Goal: Information Seeking & Learning: Learn about a topic

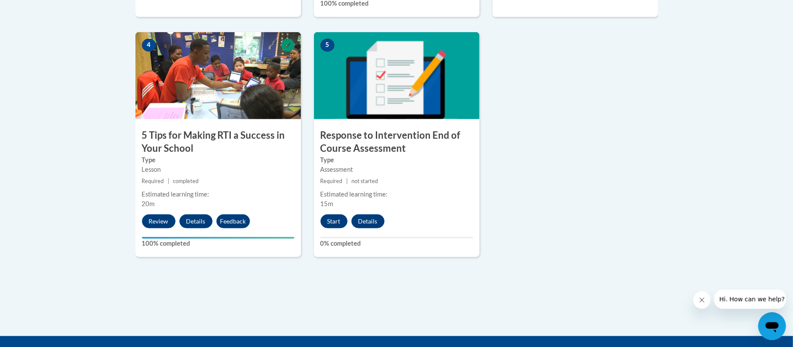
scroll to position [518, 0]
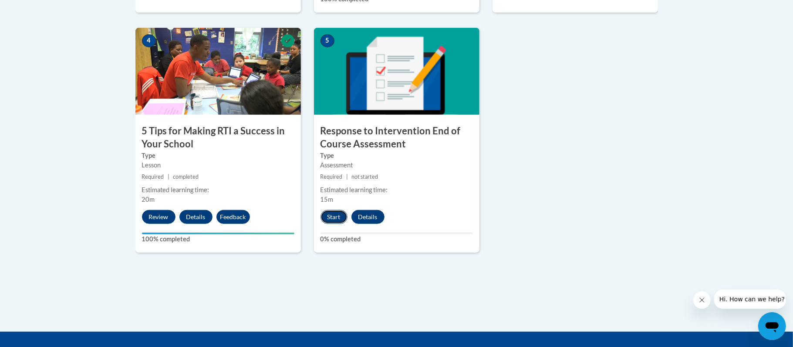
click at [333, 214] on button "Start" at bounding box center [333, 217] width 27 height 14
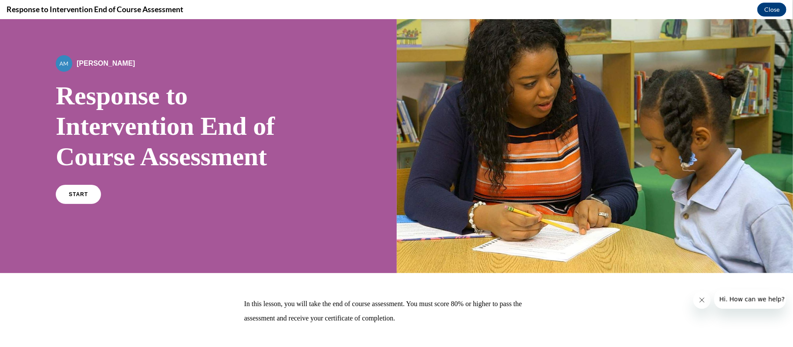
scroll to position [22, 0]
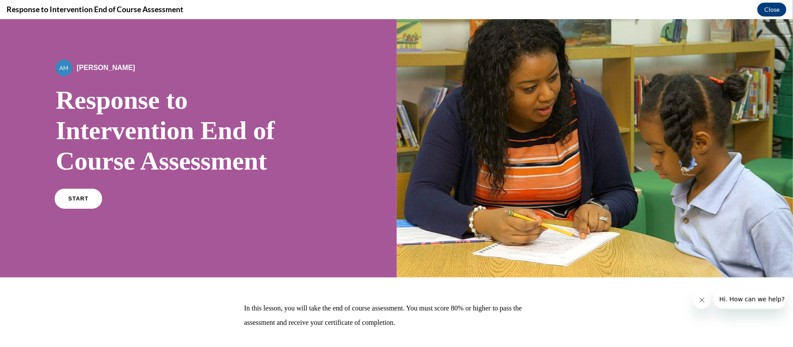
click at [75, 198] on span "START" at bounding box center [78, 198] width 20 height 7
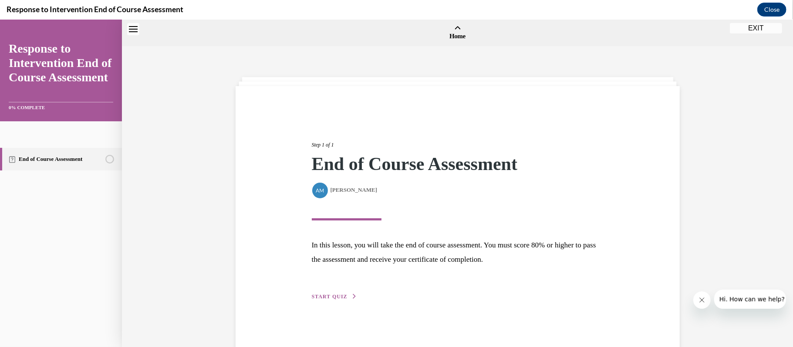
scroll to position [27, 0]
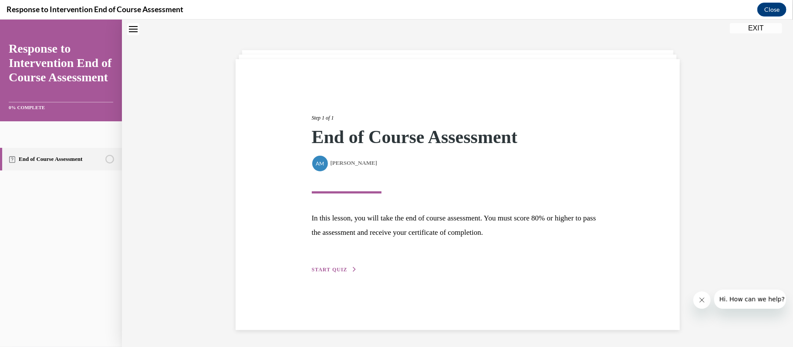
click at [339, 266] on span "START QUIZ" at bounding box center [330, 269] width 36 height 6
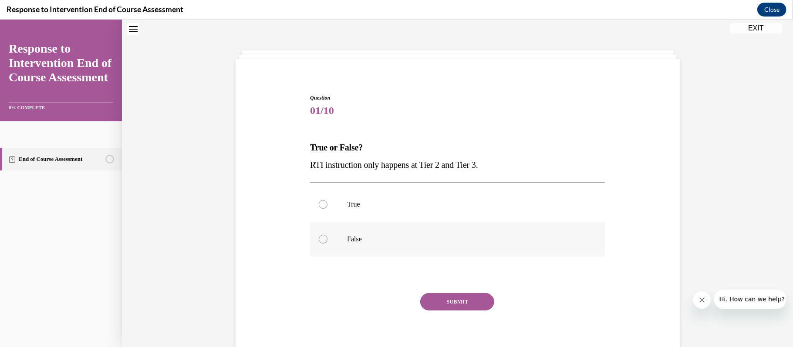
click at [325, 247] on label "False" at bounding box center [457, 239] width 295 height 35
click at [325, 243] on input "False" at bounding box center [323, 239] width 9 height 9
radio input "true"
click at [444, 300] on button "SUBMIT" at bounding box center [457, 301] width 74 height 17
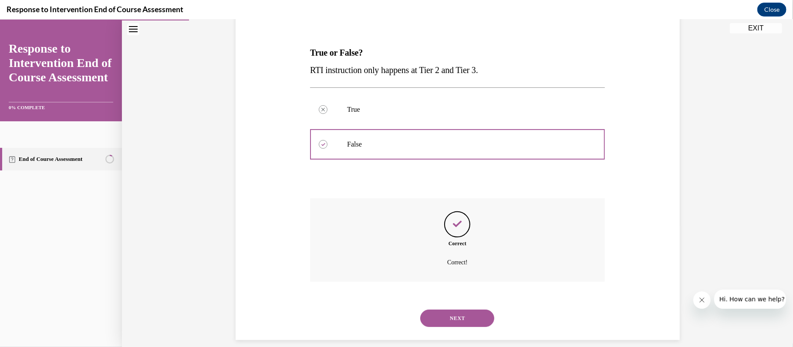
scroll to position [132, 0]
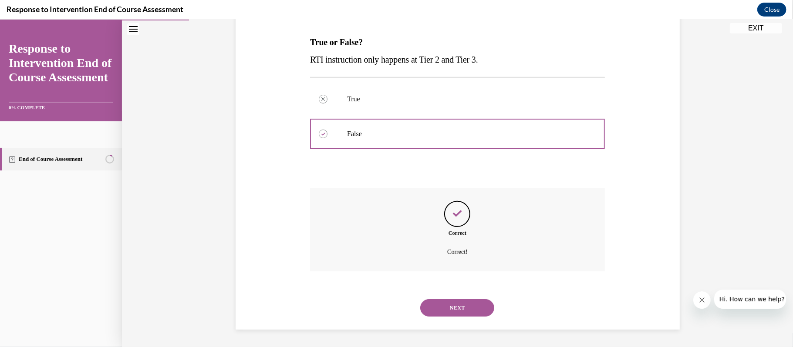
click at [467, 304] on button "NEXT" at bounding box center [457, 307] width 74 height 17
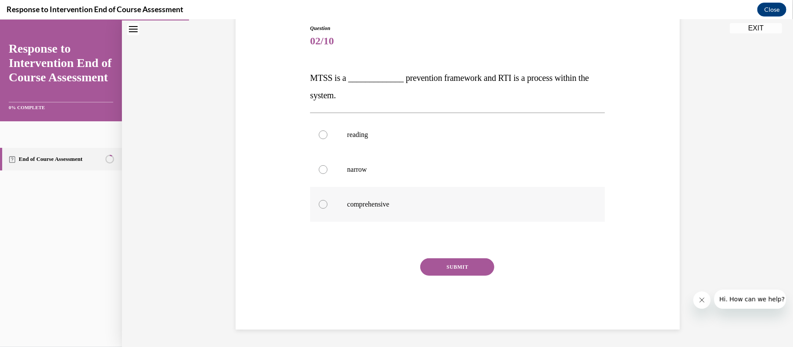
click at [327, 205] on label "comprehensive" at bounding box center [457, 204] width 295 height 35
click at [327, 205] on input "comprehensive" at bounding box center [323, 204] width 9 height 9
radio input "true"
click at [468, 271] on button "SUBMIT" at bounding box center [457, 266] width 74 height 17
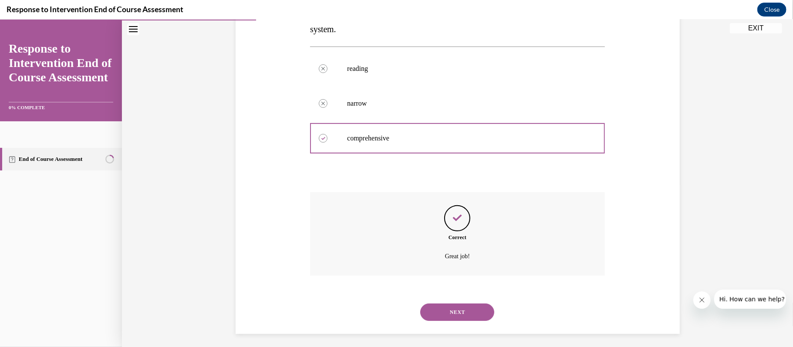
scroll to position [167, 0]
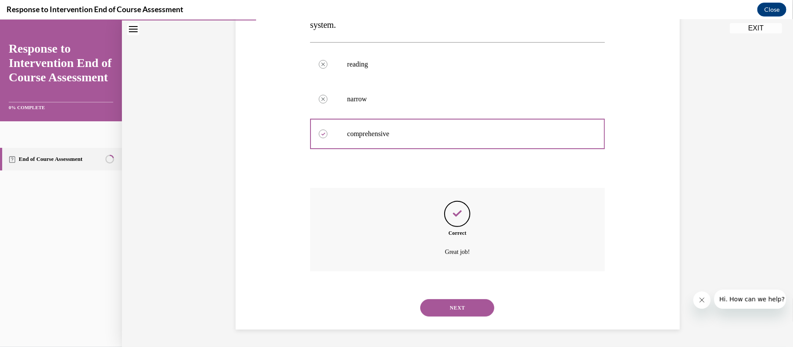
click at [462, 310] on button "NEXT" at bounding box center [457, 307] width 74 height 17
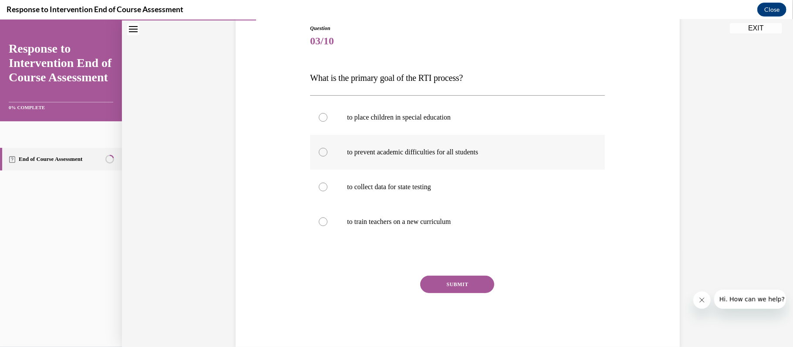
click at [329, 154] on label "to prevent academic difficulties for all students" at bounding box center [457, 151] width 295 height 35
click at [327, 154] on input "to prevent academic difficulties for all students" at bounding box center [323, 152] width 9 height 9
radio input "true"
click at [446, 282] on button "SUBMIT" at bounding box center [457, 283] width 74 height 17
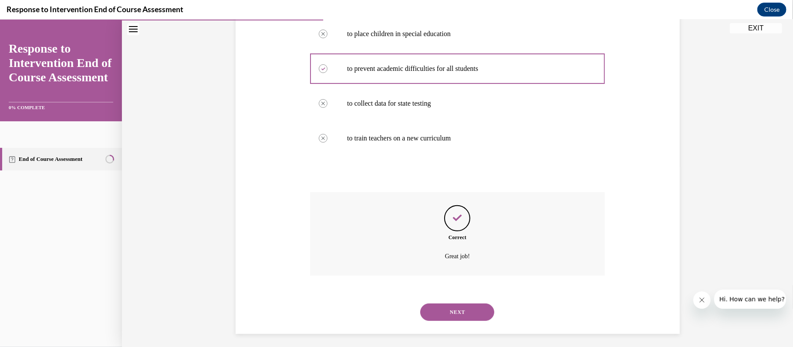
scroll to position [185, 0]
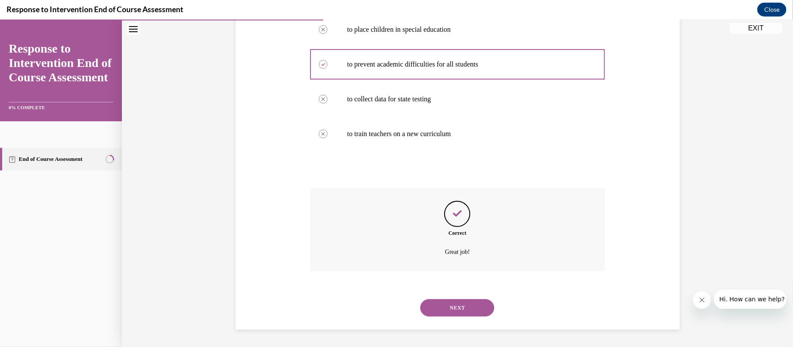
click at [446, 314] on button "NEXT" at bounding box center [457, 307] width 74 height 17
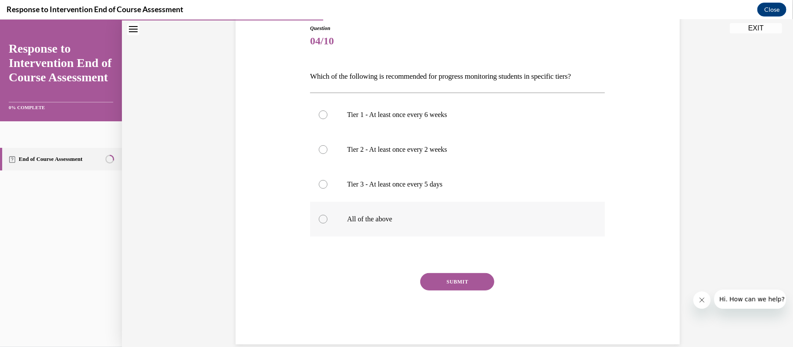
click at [322, 218] on div at bounding box center [323, 219] width 9 height 9
click at [322, 218] on input "All of the above" at bounding box center [323, 219] width 9 height 9
radio input "true"
click at [448, 281] on button "SUBMIT" at bounding box center [457, 281] width 74 height 17
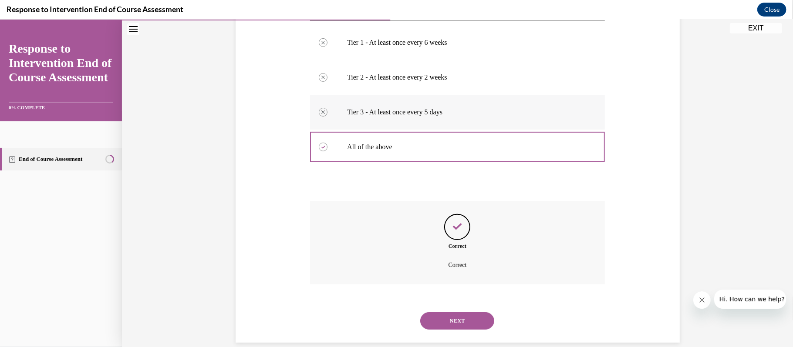
scroll to position [181, 0]
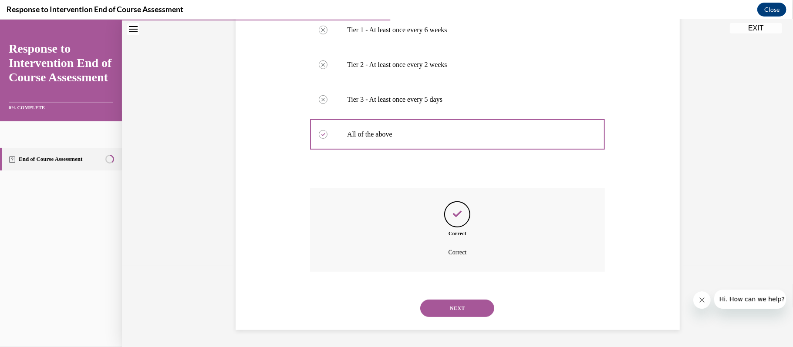
click at [446, 302] on button "NEXT" at bounding box center [457, 307] width 74 height 17
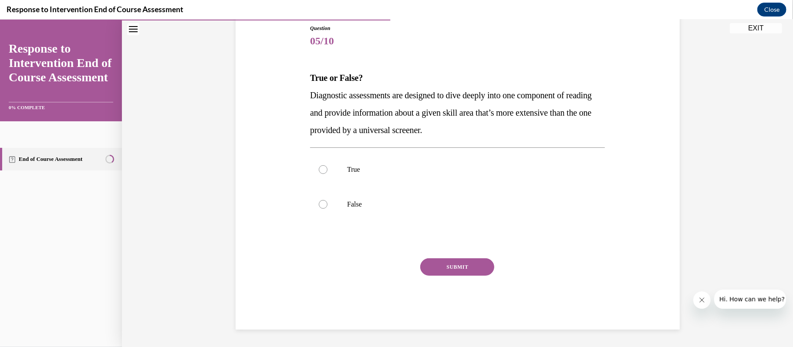
scroll to position [97, 0]
click at [325, 172] on div at bounding box center [323, 169] width 9 height 9
click at [325, 172] on input "True" at bounding box center [323, 169] width 9 height 9
radio input "true"
click at [447, 263] on button "SUBMIT" at bounding box center [457, 266] width 74 height 17
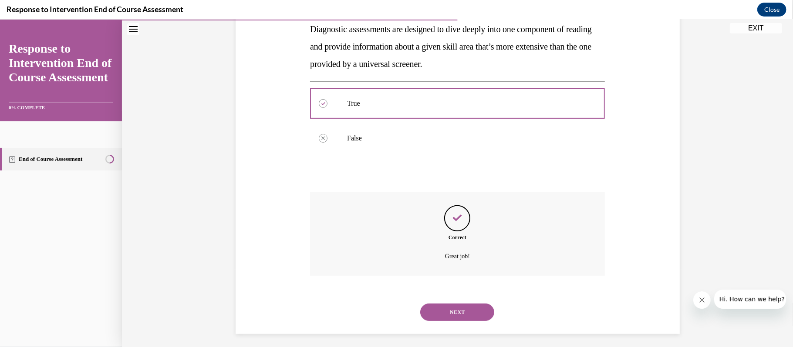
scroll to position [167, 0]
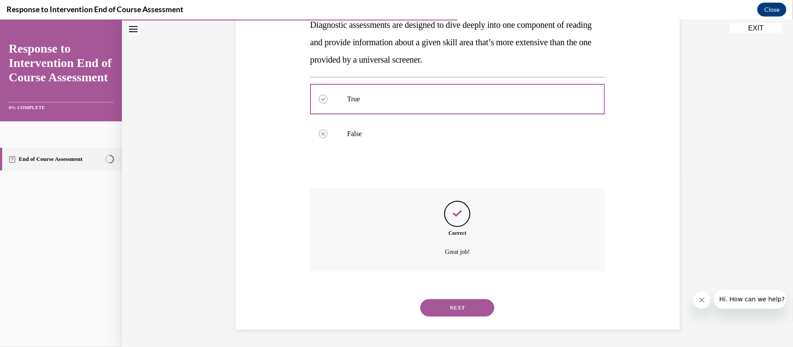
click at [462, 309] on button "NEXT" at bounding box center [457, 307] width 74 height 17
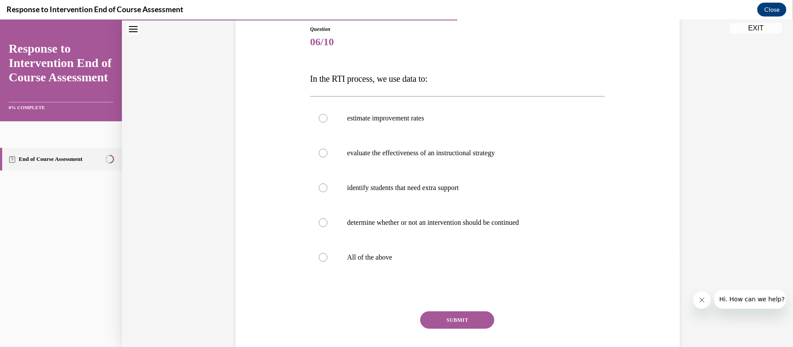
scroll to position [99, 0]
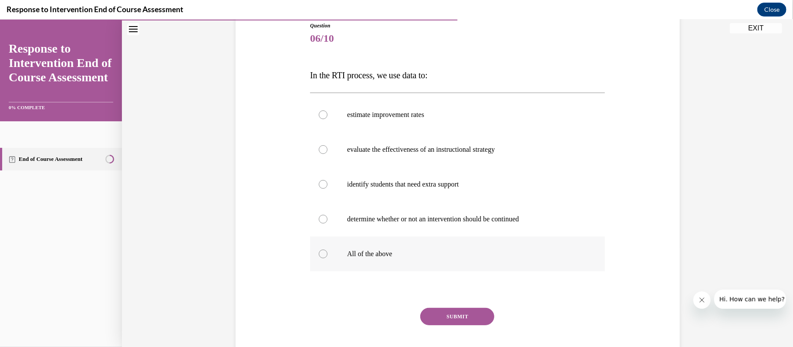
click at [326, 249] on label "All of the above" at bounding box center [457, 253] width 295 height 35
click at [326, 249] on input "All of the above" at bounding box center [323, 253] width 9 height 9
radio input "true"
click at [460, 315] on button "SUBMIT" at bounding box center [457, 316] width 74 height 17
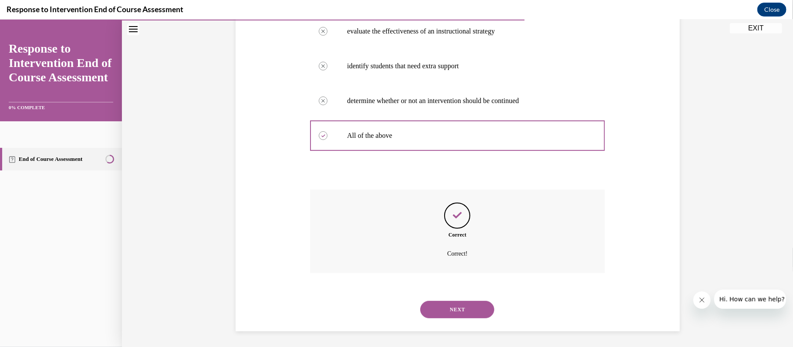
scroll to position [219, 0]
click at [448, 314] on button "NEXT" at bounding box center [457, 307] width 74 height 17
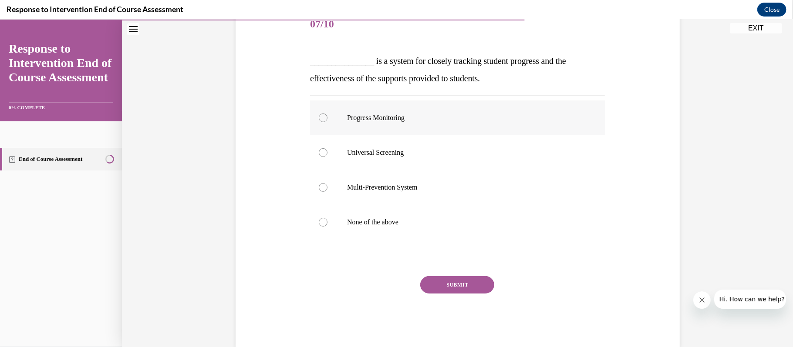
scroll to position [120, 0]
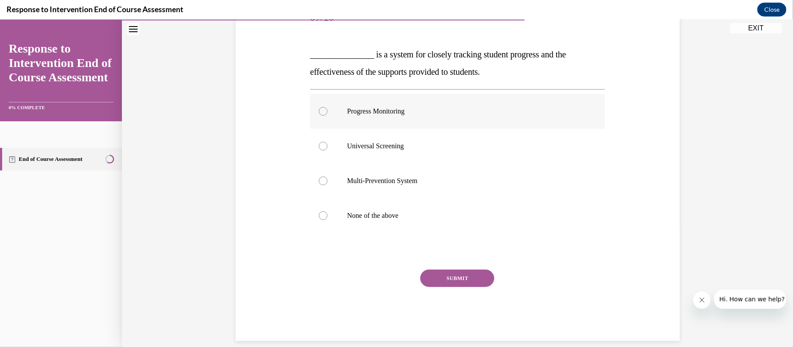
click at [325, 112] on div at bounding box center [323, 111] width 9 height 9
click at [325, 112] on input "Progress Monitoring" at bounding box center [323, 111] width 9 height 9
radio input "true"
click at [447, 275] on button "SUBMIT" at bounding box center [457, 277] width 74 height 17
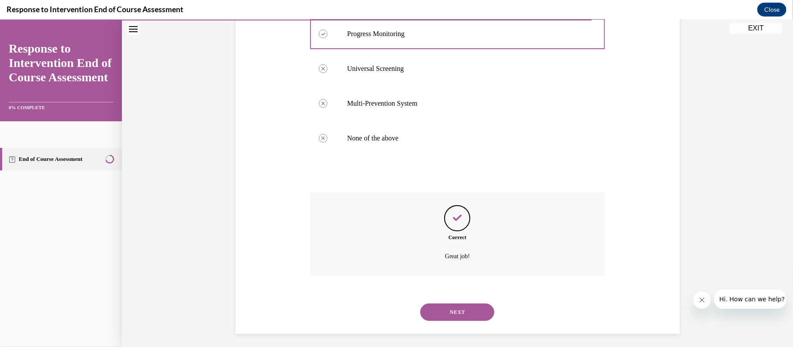
scroll to position [202, 0]
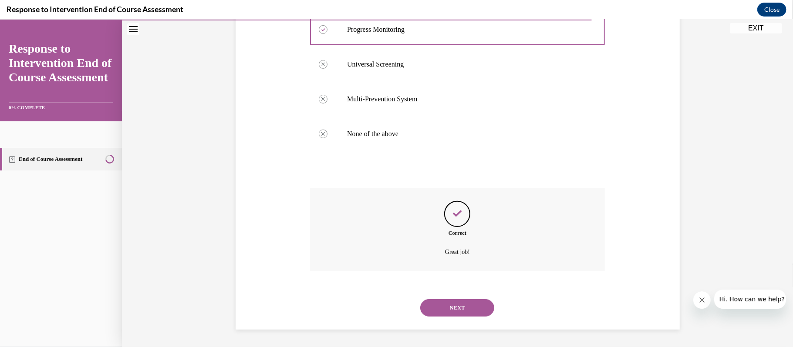
click at [461, 301] on button "NEXT" at bounding box center [457, 307] width 74 height 17
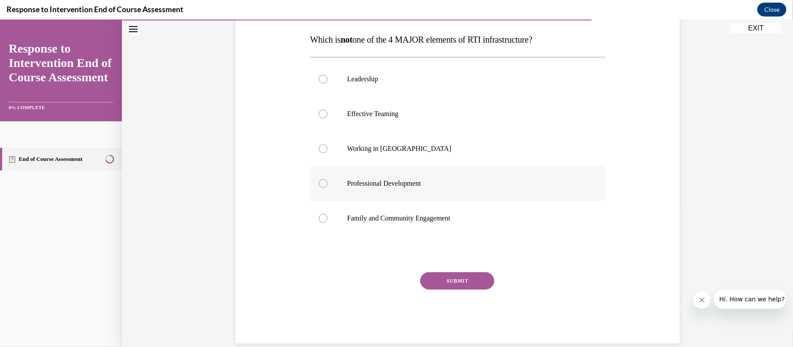
scroll to position [149, 0]
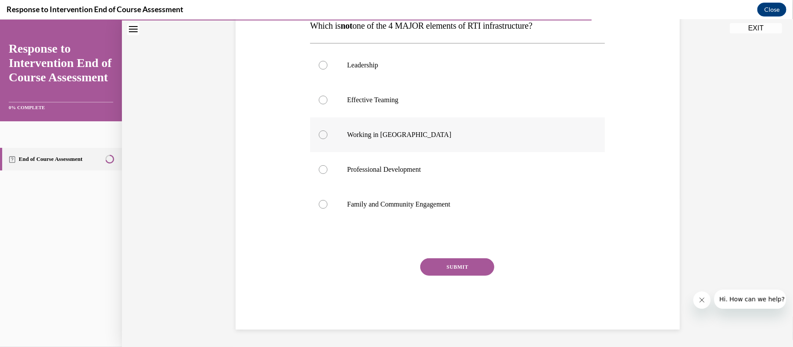
click at [316, 131] on label "Working in Silos" at bounding box center [457, 134] width 295 height 35
click at [319, 131] on input "Working in Silos" at bounding box center [323, 134] width 9 height 9
radio input "true"
click at [467, 264] on button "SUBMIT" at bounding box center [457, 266] width 74 height 17
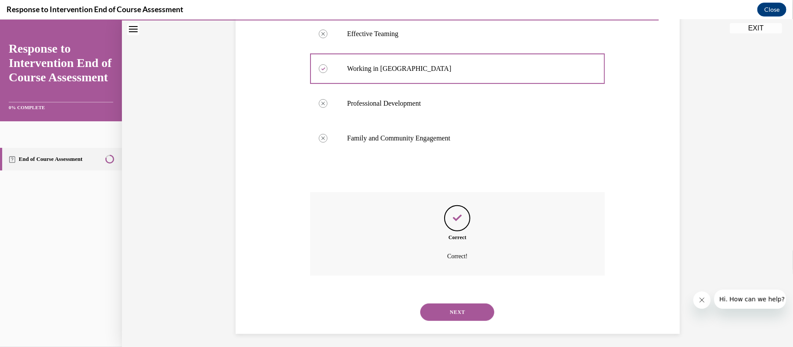
scroll to position [219, 0]
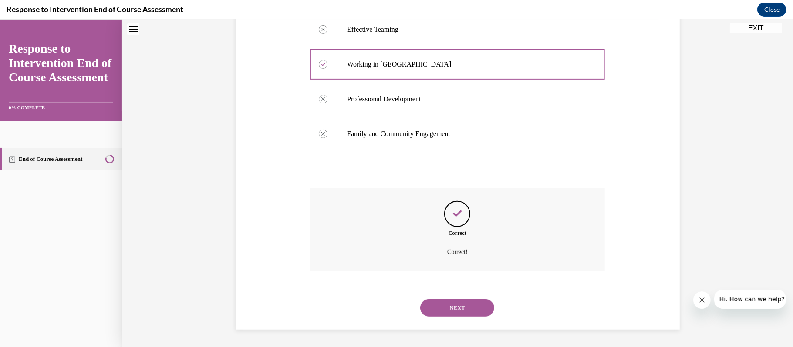
click at [451, 302] on button "NEXT" at bounding box center [457, 307] width 74 height 17
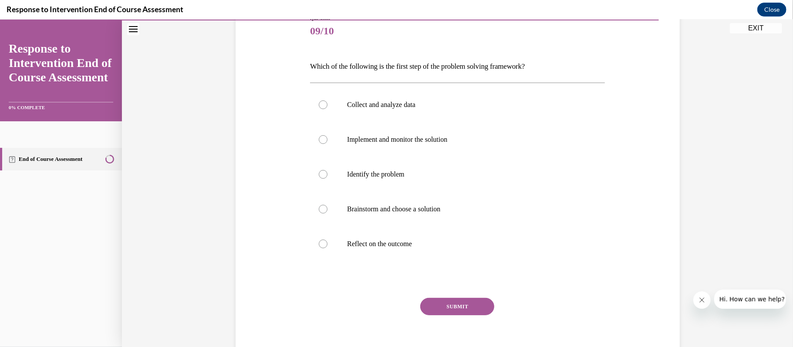
scroll to position [109, 0]
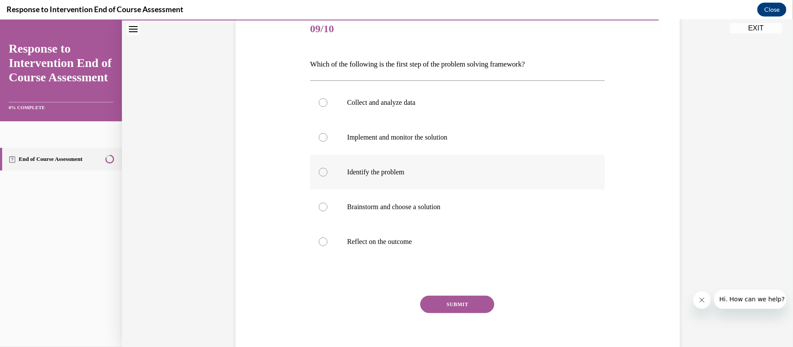
click at [324, 181] on label "Identify the problem" at bounding box center [457, 172] width 295 height 35
click at [324, 176] on input "Identify the problem" at bounding box center [323, 172] width 9 height 9
radio input "true"
click at [459, 306] on button "SUBMIT" at bounding box center [457, 304] width 74 height 17
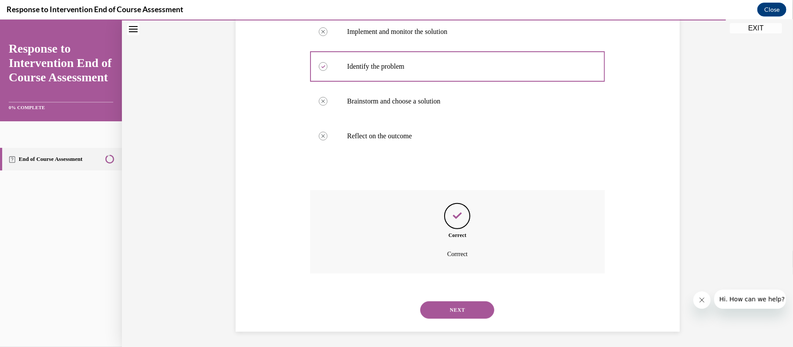
scroll to position [216, 0]
click at [460, 307] on button "NEXT" at bounding box center [457, 307] width 74 height 17
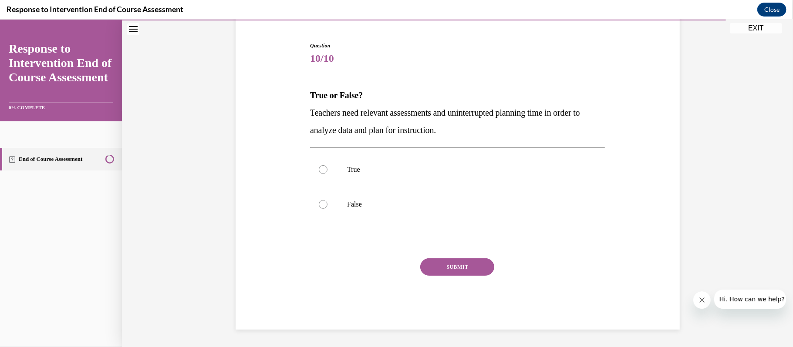
scroll to position [79, 0]
click at [325, 169] on div at bounding box center [323, 169] width 9 height 9
click at [325, 169] on input "True" at bounding box center [323, 169] width 9 height 9
radio input "true"
click at [465, 270] on button "SUBMIT" at bounding box center [457, 266] width 74 height 17
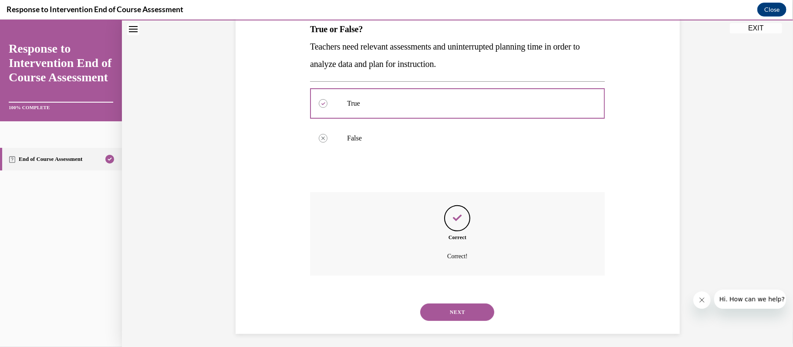
scroll to position [150, 0]
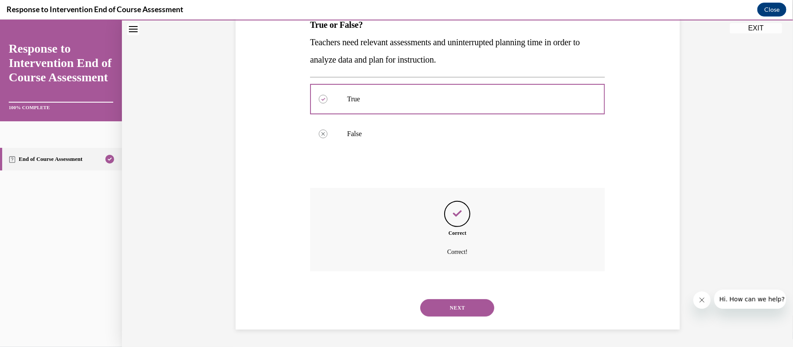
click at [450, 304] on button "NEXT" at bounding box center [457, 307] width 74 height 17
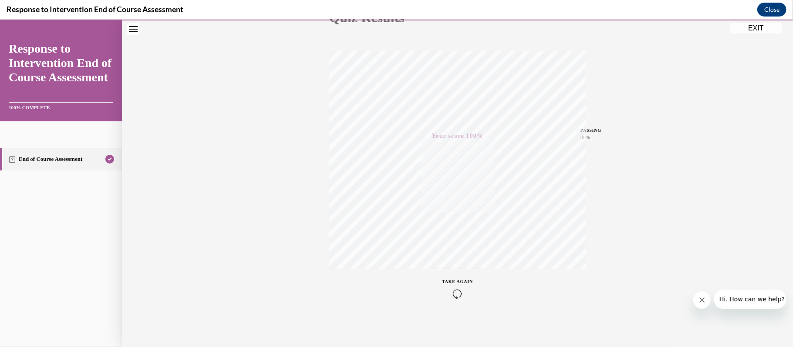
scroll to position [0, 0]
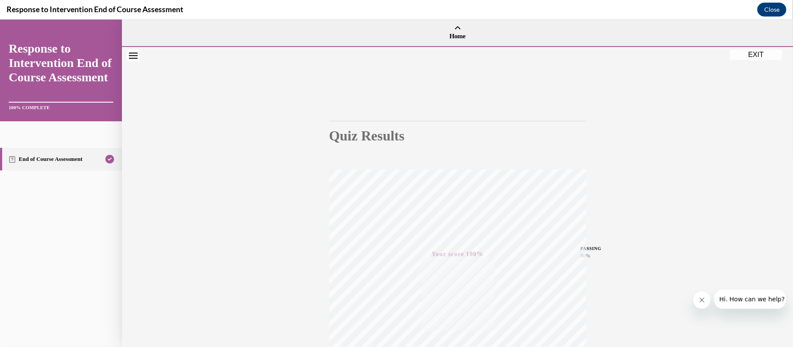
click at [750, 56] on button "EXIT" at bounding box center [755, 54] width 52 height 10
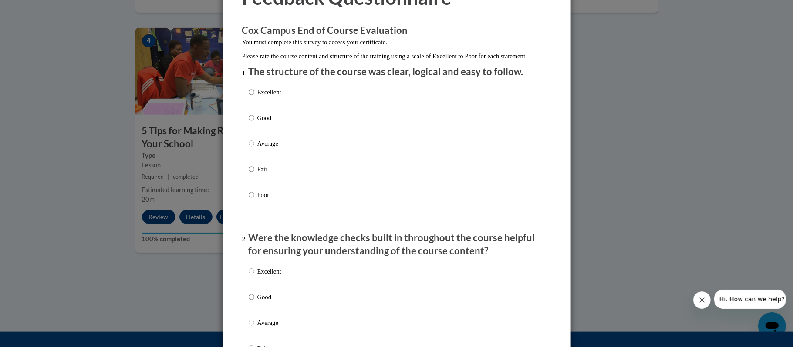
scroll to position [59, 0]
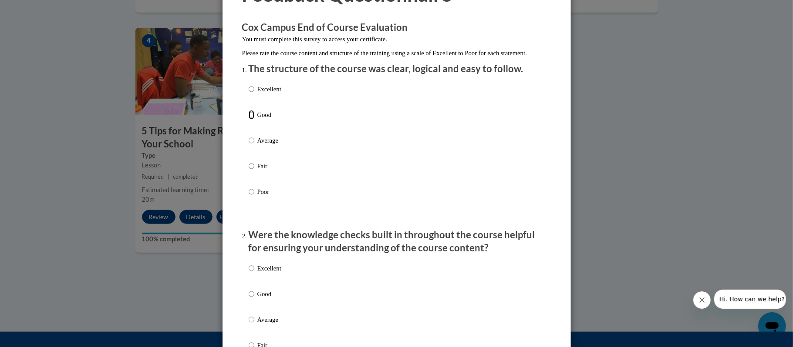
click at [249, 120] on input "Good" at bounding box center [252, 115] width 6 height 10
radio input "true"
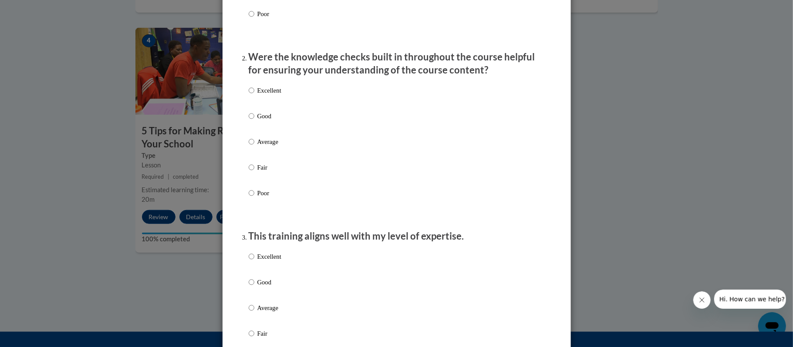
scroll to position [239, 0]
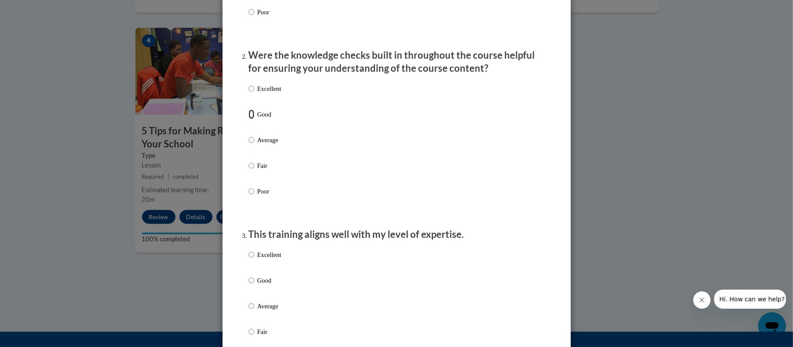
click at [252, 119] on input "Good" at bounding box center [252, 115] width 6 height 10
radio input "true"
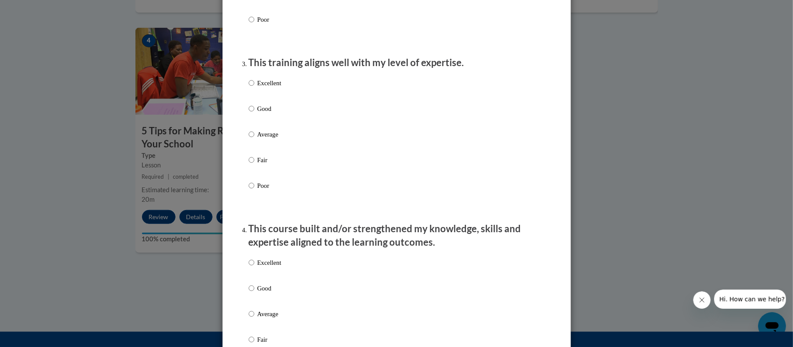
scroll to position [427, 0]
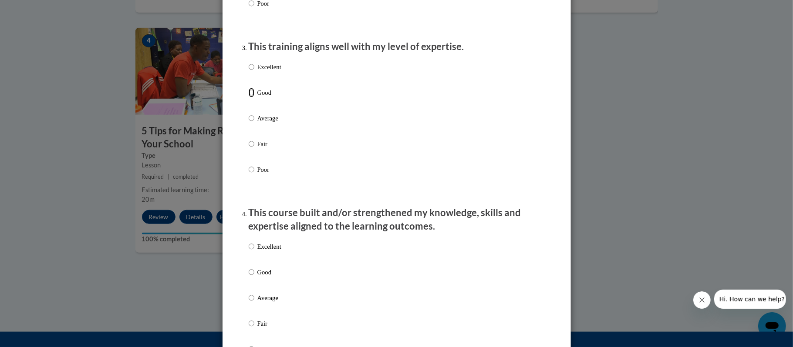
click at [252, 97] on input "Good" at bounding box center [252, 93] width 6 height 10
radio input "true"
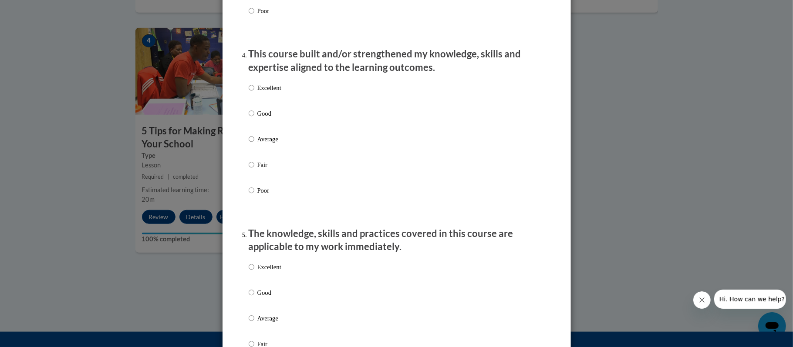
scroll to position [595, 0]
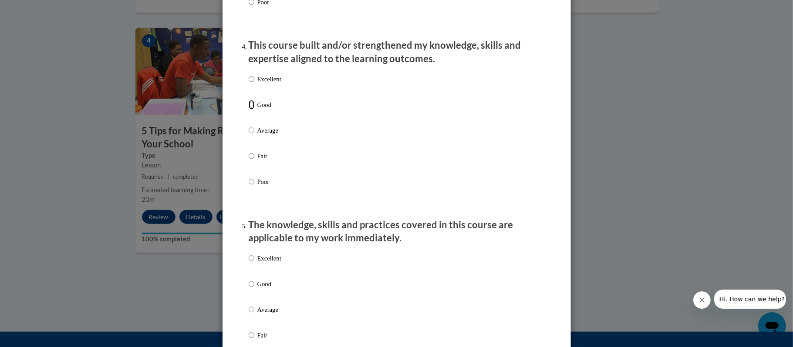
click at [253, 110] on input "Good" at bounding box center [252, 105] width 6 height 10
radio input "true"
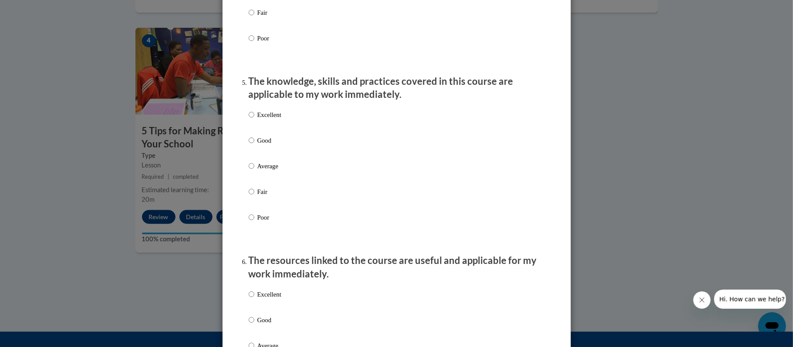
scroll to position [742, 0]
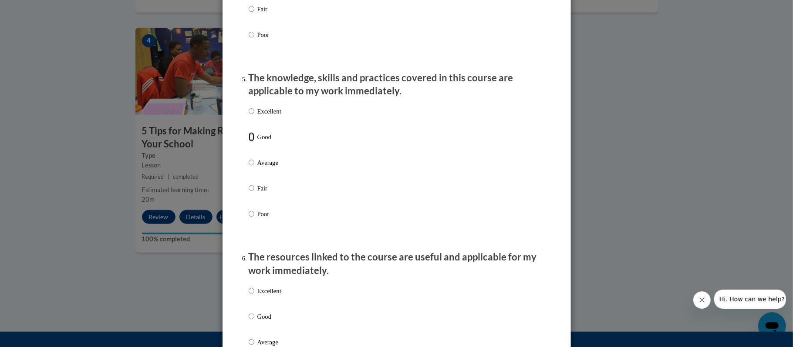
click at [253, 142] on input "Good" at bounding box center [252, 137] width 6 height 10
radio input "true"
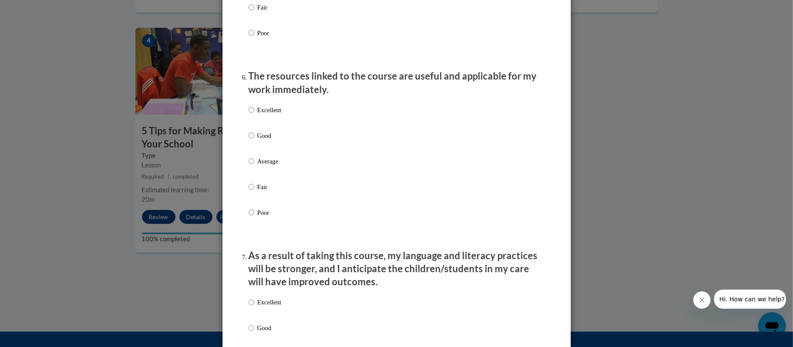
scroll to position [951, 0]
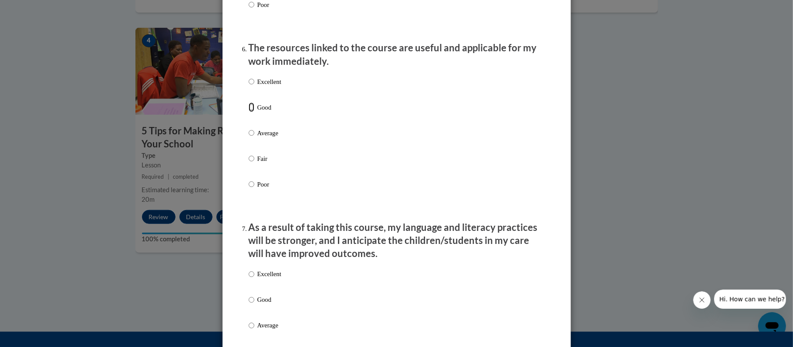
click at [252, 112] on input "Good" at bounding box center [252, 108] width 6 height 10
radio input "true"
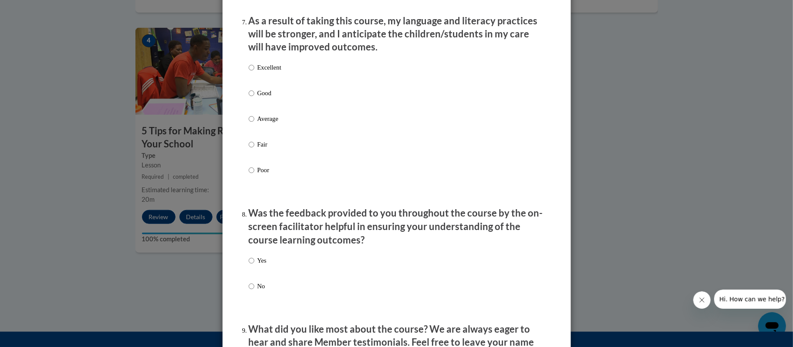
scroll to position [1160, 0]
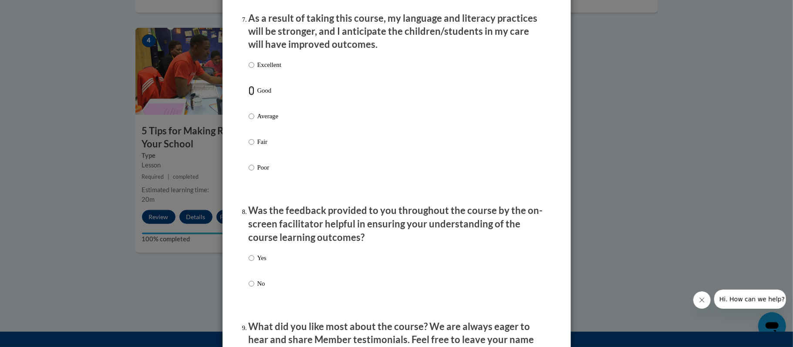
click at [250, 96] on input "Good" at bounding box center [252, 91] width 6 height 10
radio input "true"
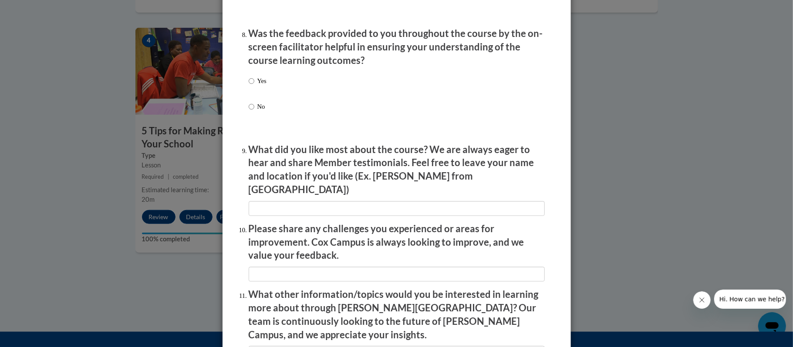
scroll to position [1340, 0]
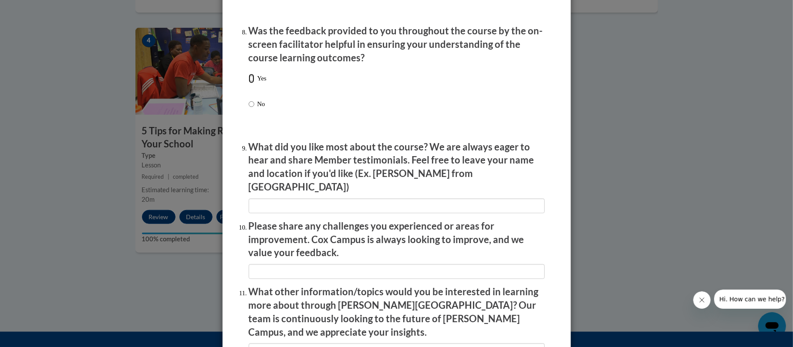
click at [253, 83] on input "Yes" at bounding box center [252, 79] width 6 height 10
radio input "true"
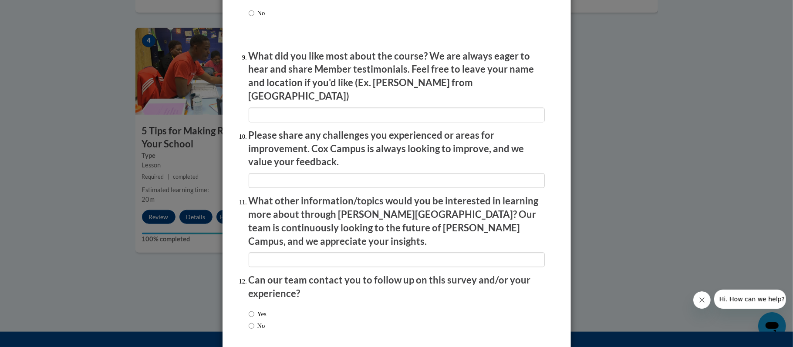
scroll to position [1432, 0]
click at [346, 110] on input "textbox" at bounding box center [397, 114] width 296 height 15
type input "The resources"
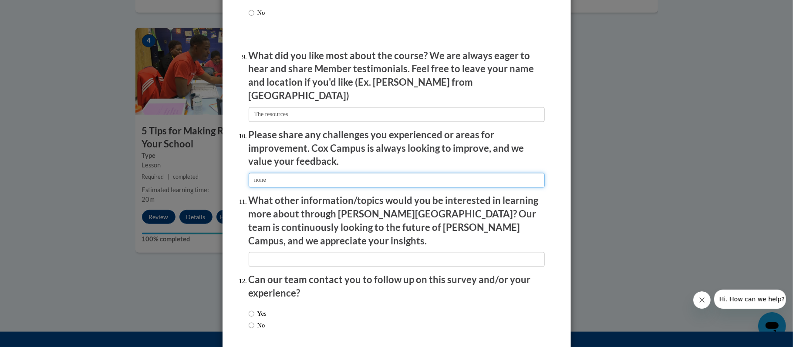
type input "none"
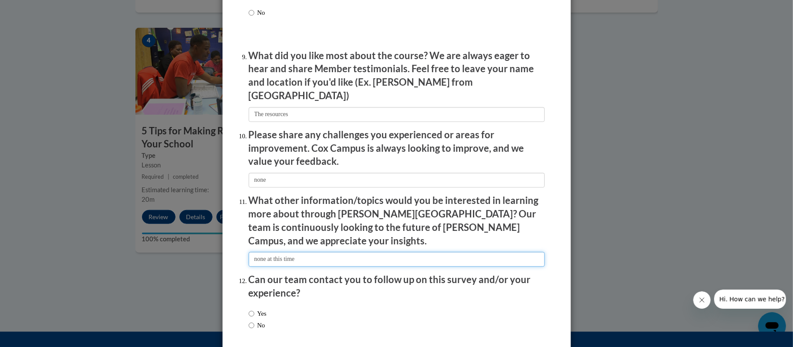
scroll to position [1465, 0]
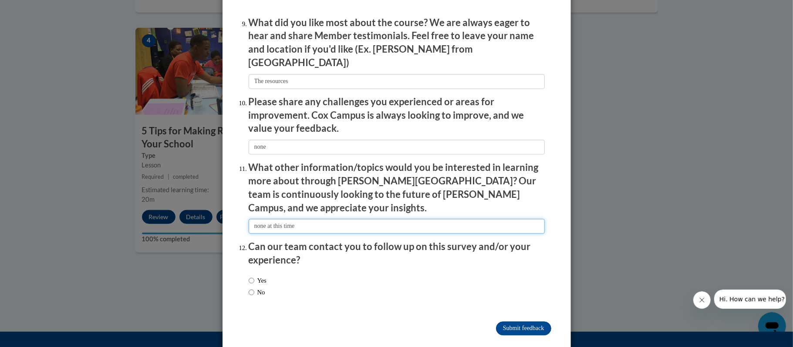
type input "none at this time"
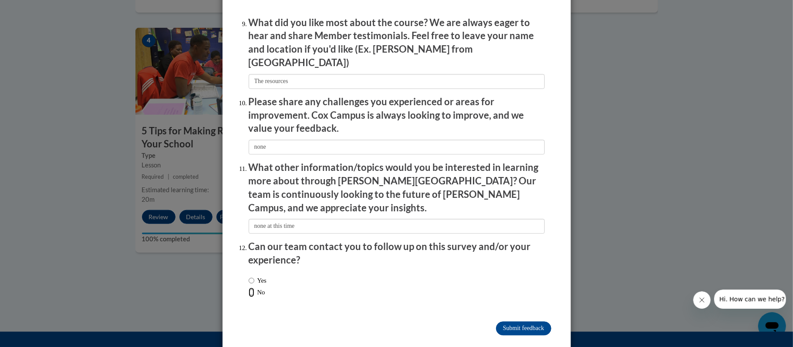
click at [251, 288] on input "No" at bounding box center [252, 293] width 6 height 10
radio input "true"
click at [523, 322] on input "Submit feedback" at bounding box center [523, 329] width 55 height 14
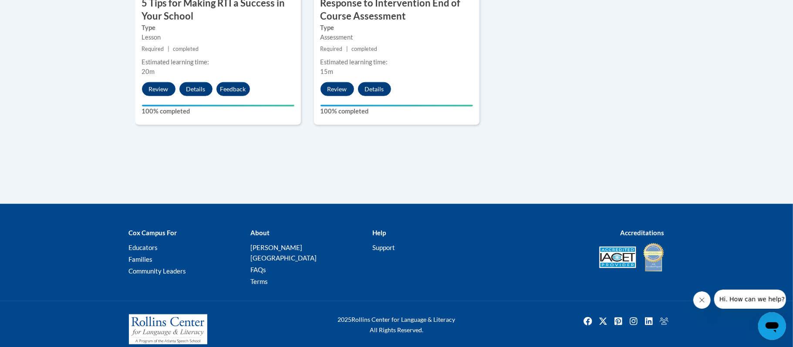
scroll to position [0, 0]
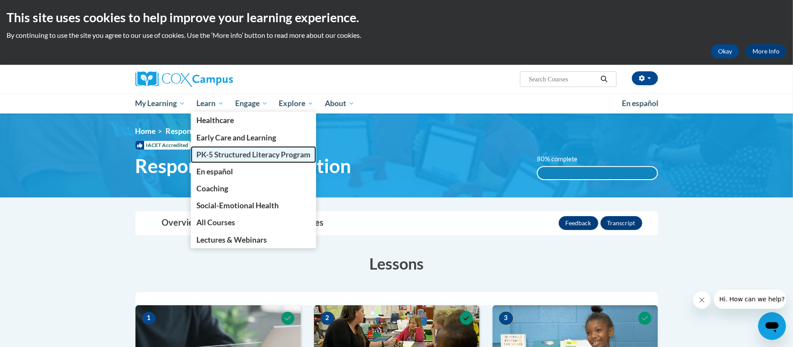
click at [245, 155] on span "PK-5 Structured Literacy Program" at bounding box center [253, 154] width 114 height 9
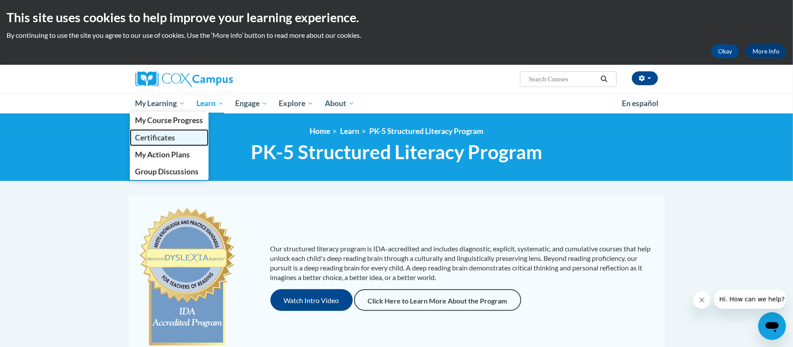
click at [174, 133] on span "Certificates" at bounding box center [155, 137] width 40 height 9
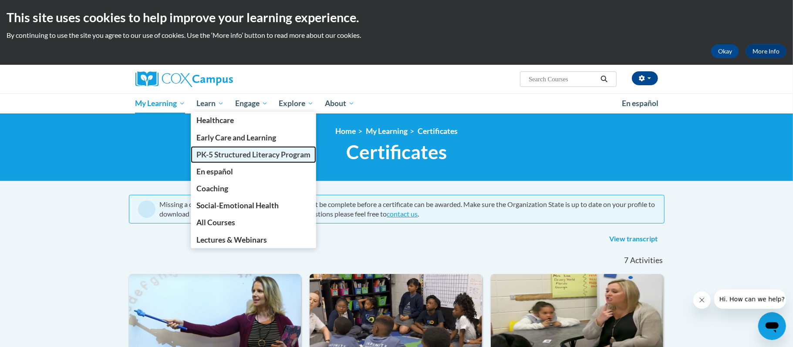
click at [224, 151] on span "PK-5 Structured Literacy Program" at bounding box center [253, 154] width 114 height 9
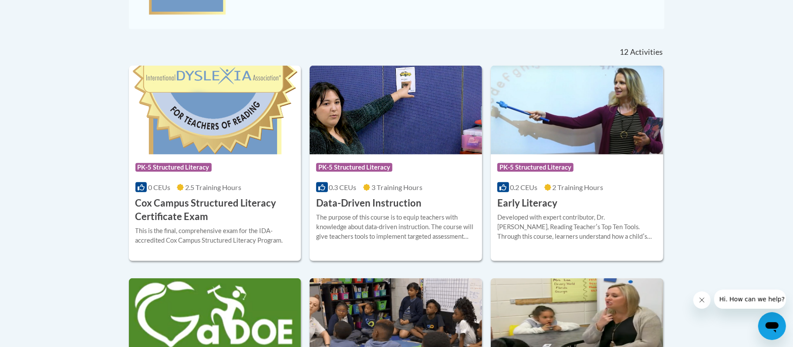
scroll to position [333, 0]
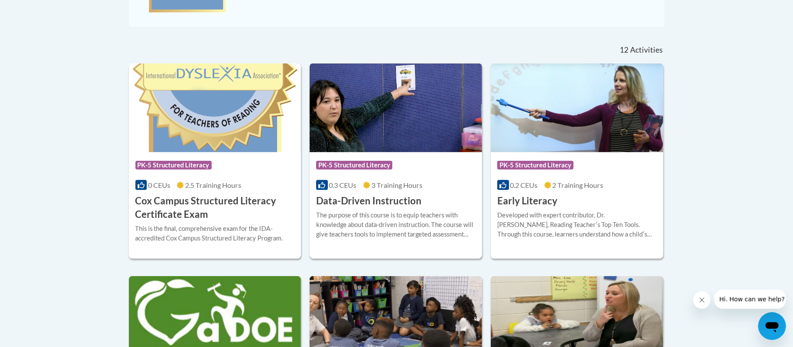
click at [332, 205] on h3 "Data-Driven Instruction" at bounding box center [368, 201] width 105 height 13
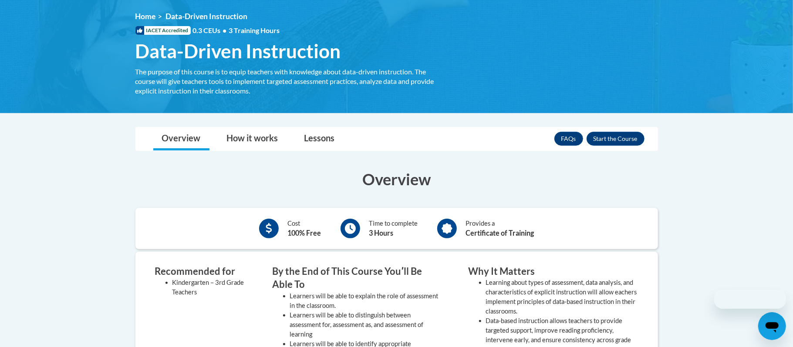
scroll to position [117, 0]
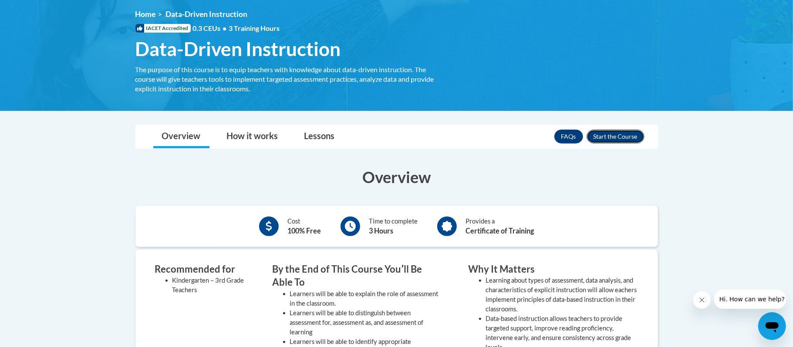
click at [615, 138] on button "Enroll" at bounding box center [615, 137] width 58 height 14
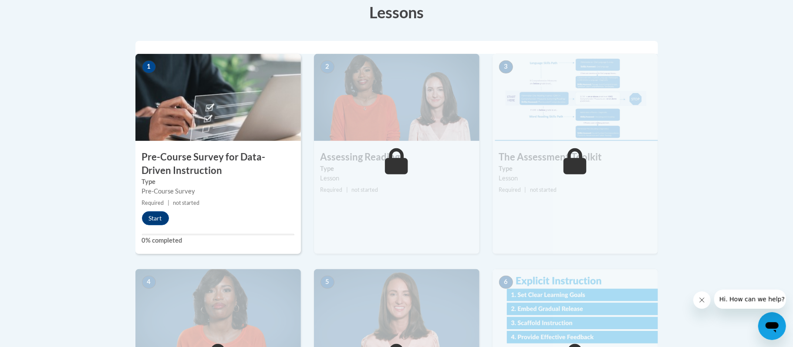
scroll to position [256, 0]
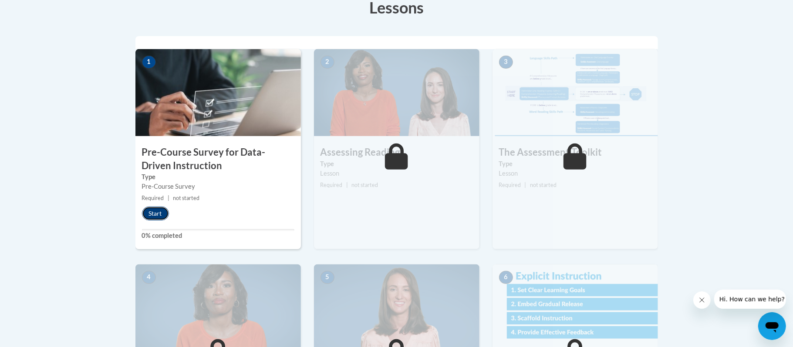
click at [160, 208] on button "Start" at bounding box center [155, 214] width 27 height 14
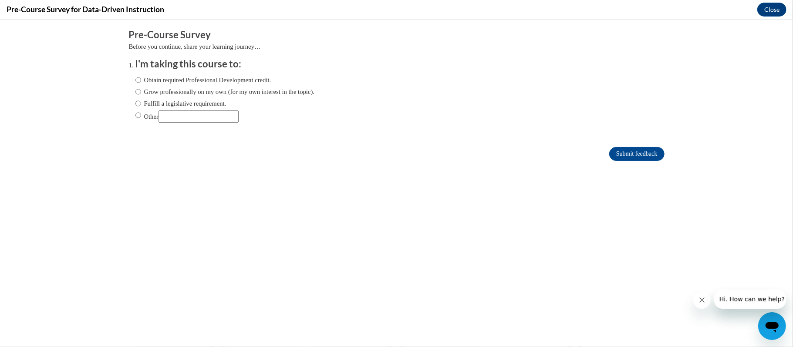
scroll to position [0, 0]
click at [141, 81] on input "Obtain required Professional Development credit." at bounding box center [138, 80] width 6 height 10
radio input "true"
click at [140, 91] on input "Grow professionally on my own (for my own interest in the topic)." at bounding box center [138, 92] width 6 height 10
radio input "true"
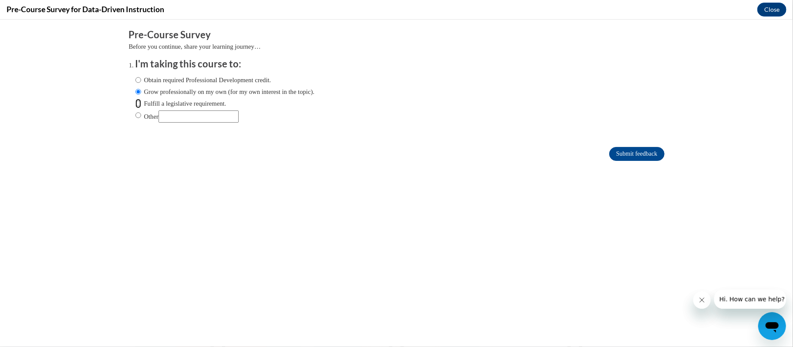
click at [137, 104] on input "Fulfill a legislative requirement." at bounding box center [138, 103] width 6 height 10
radio input "true"
click at [631, 156] on input "Submit feedback" at bounding box center [636, 154] width 55 height 14
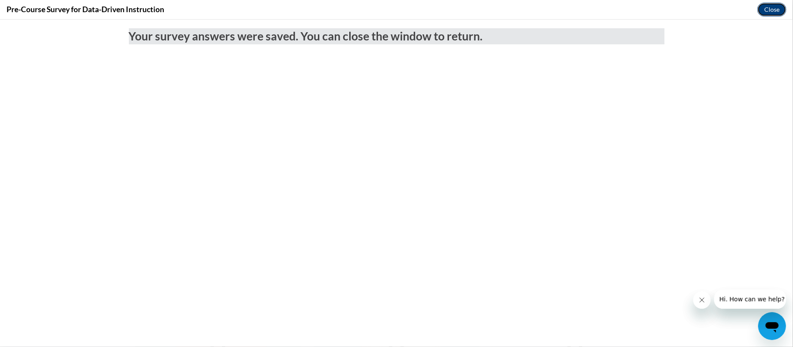
click at [776, 8] on button "Close" at bounding box center [771, 10] width 29 height 14
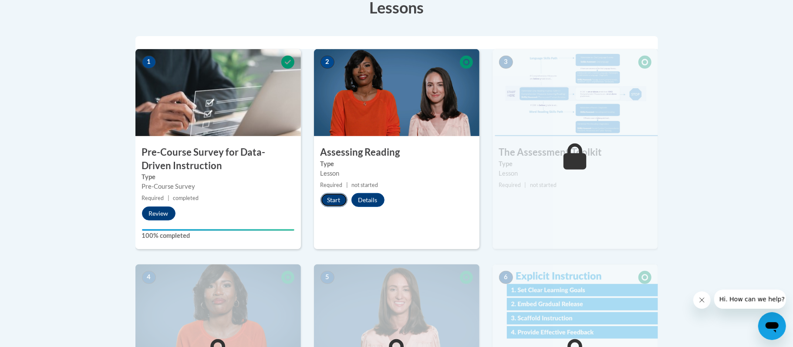
click at [338, 201] on button "Start" at bounding box center [333, 200] width 27 height 14
